Goal: Task Accomplishment & Management: Use online tool/utility

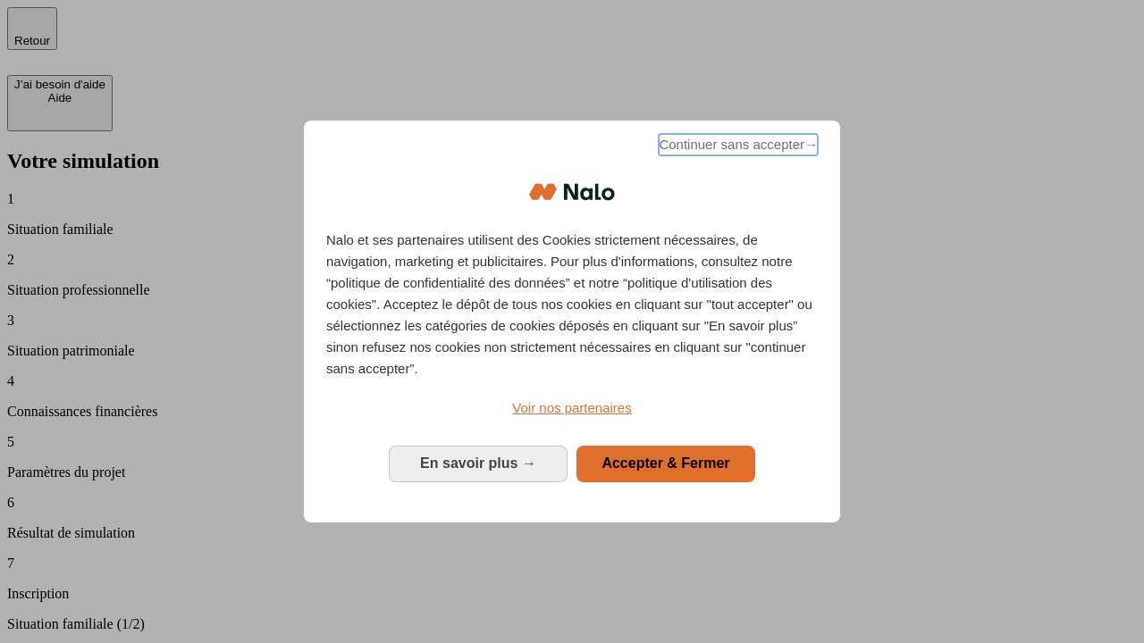
click at [736, 147] on span "Continuer sans accepter →" at bounding box center [737, 144] width 159 height 21
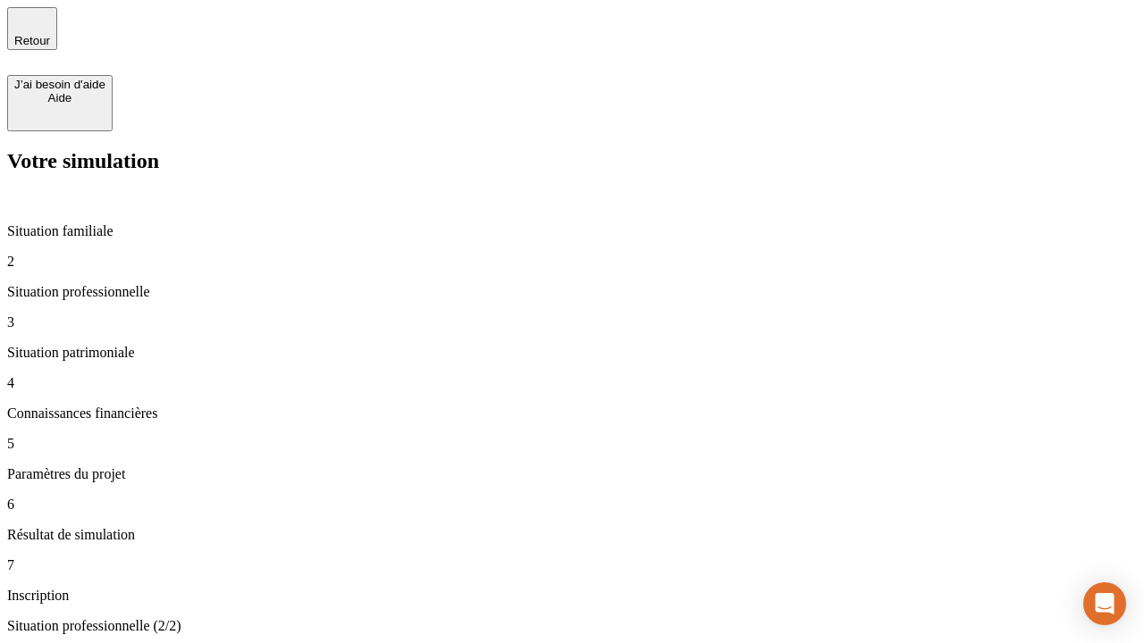
type input "30 000"
type input "1 000"
